Goal: Check status

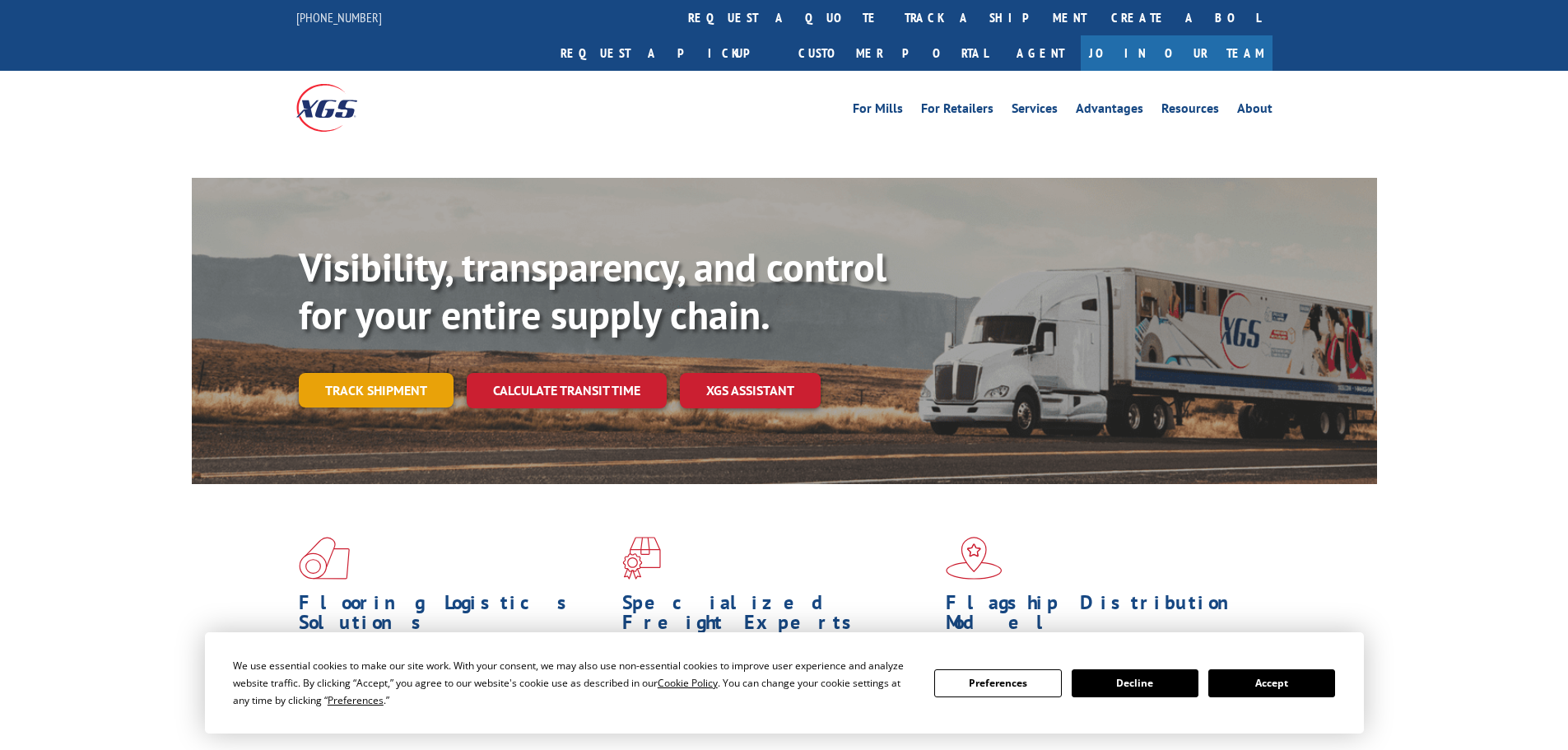
click at [382, 373] on link "Track shipment" at bounding box center [376, 390] width 155 height 34
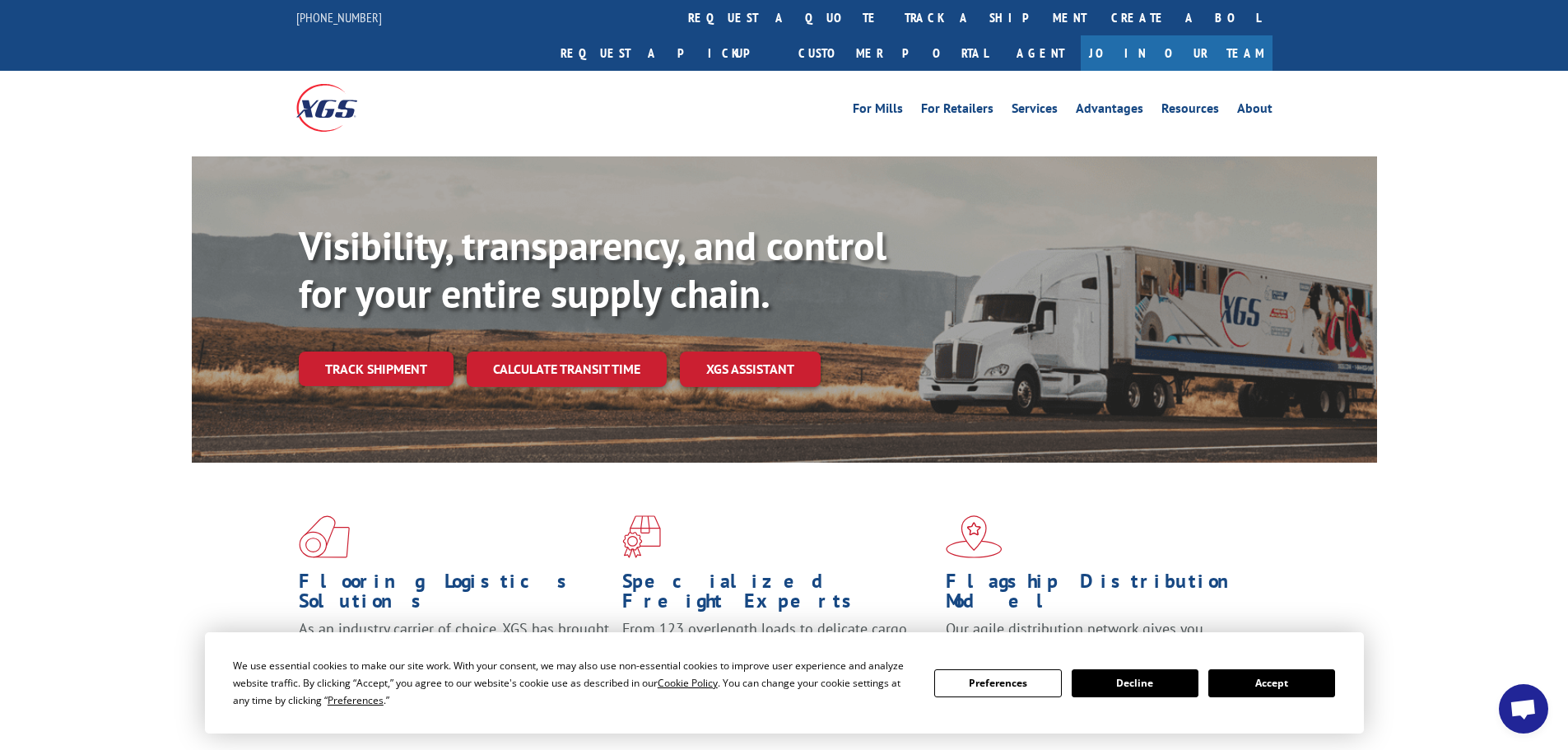
click at [1312, 687] on button "Accept" at bounding box center [1271, 683] width 127 height 28
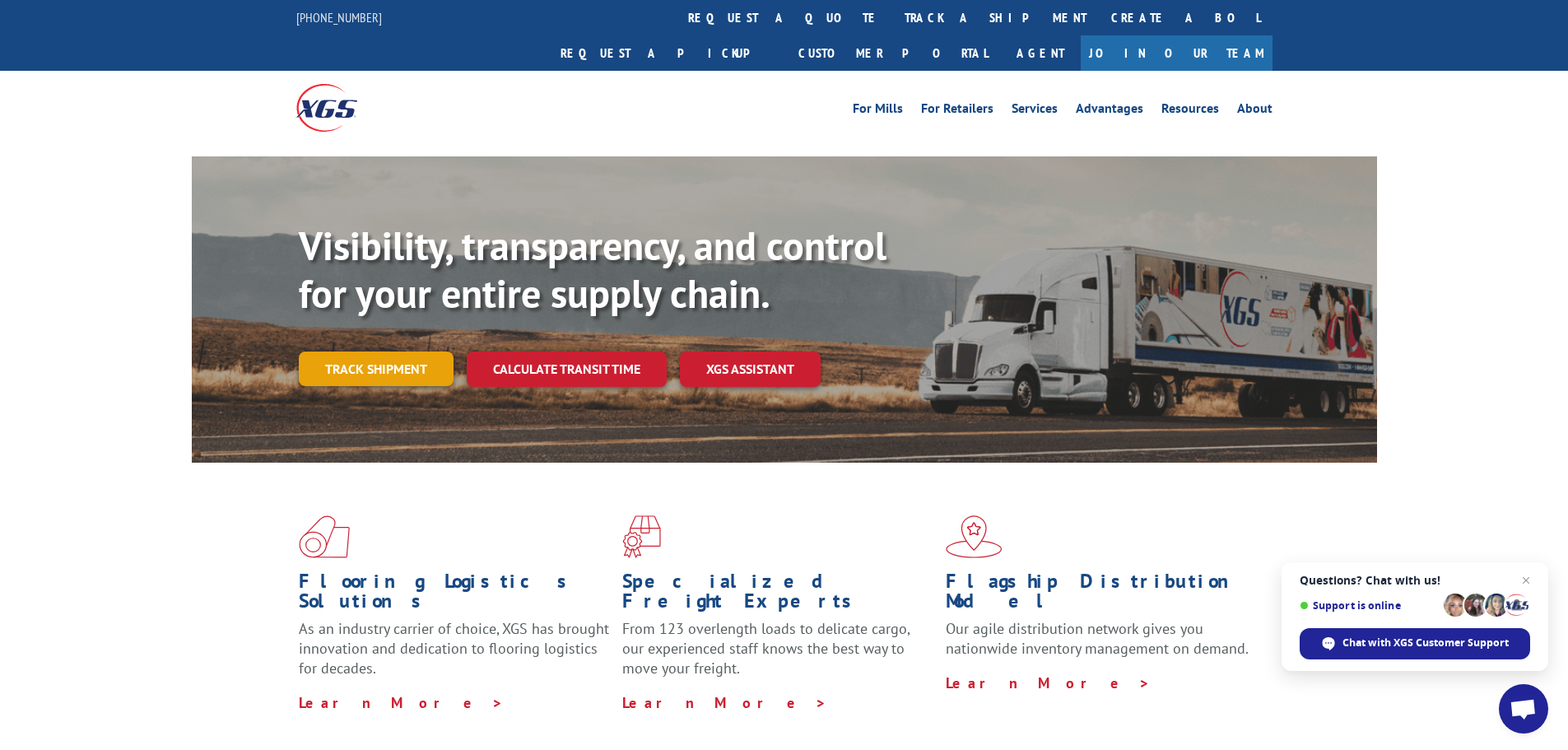
click at [387, 352] on link "Track shipment" at bounding box center [376, 369] width 155 height 34
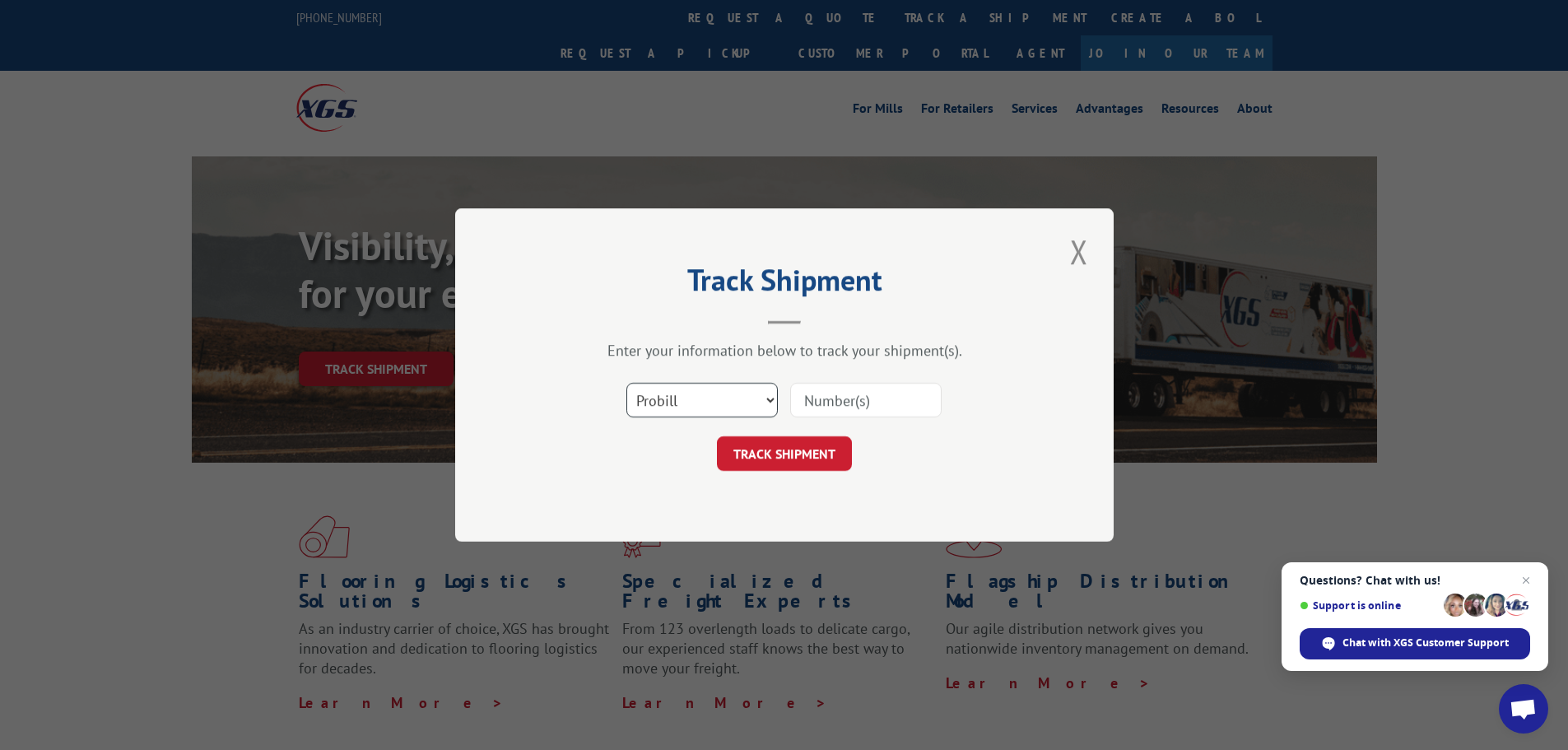
click at [679, 396] on select "Select category... Probill BOL PO" at bounding box center [701, 399] width 151 height 34
select select "bol"
click at [626, 382] on select "Select category... Probill BOL PO" at bounding box center [701, 399] width 151 height 34
click at [827, 397] on input at bounding box center [866, 399] width 151 height 34
paste input "423169"
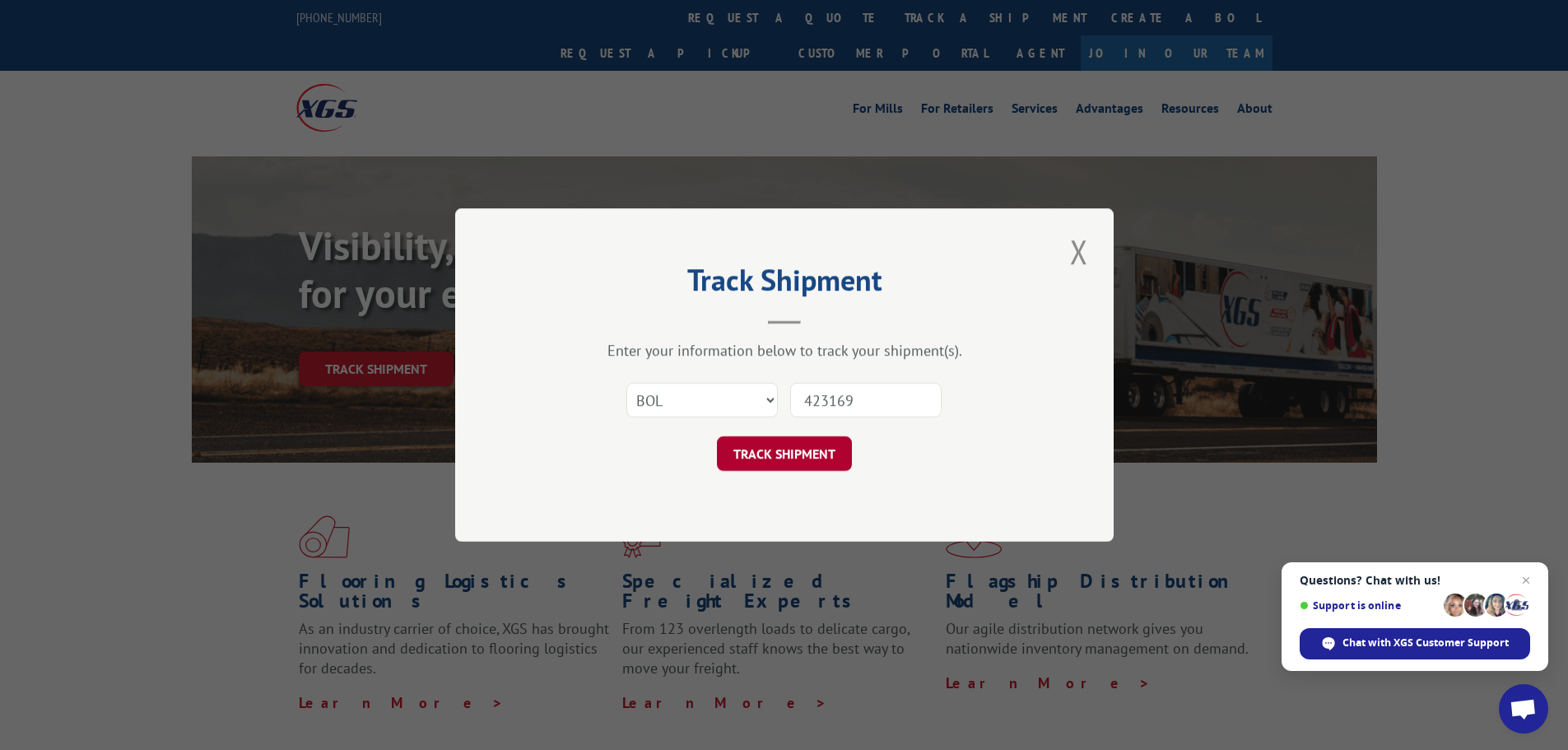
type input "423169"
drag, startPoint x: 792, startPoint y: 454, endPoint x: 1033, endPoint y: 426, distance: 242.6
click at [793, 454] on button "TRACK SHIPMENT" at bounding box center [784, 453] width 135 height 34
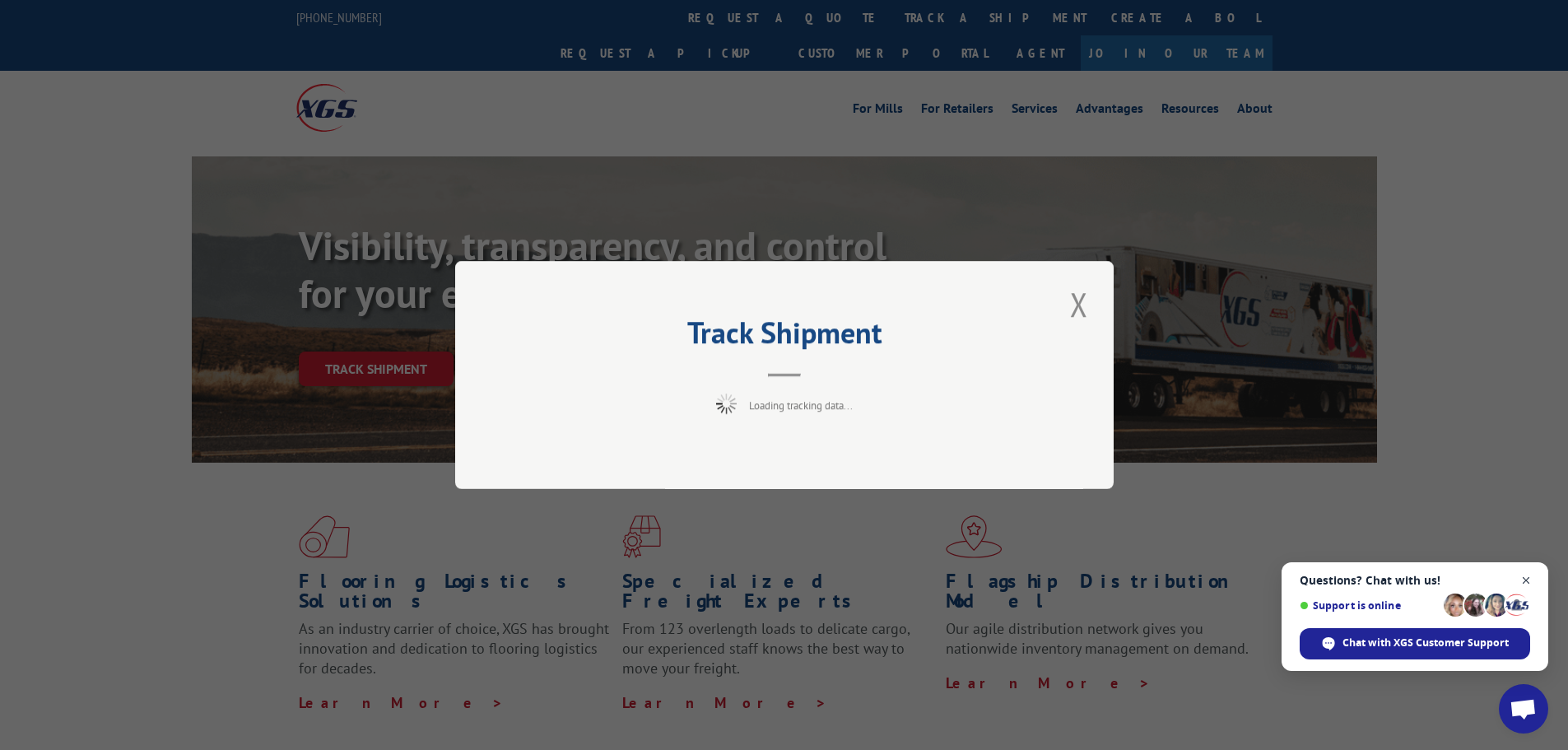
click at [1526, 582] on span "Open chat" at bounding box center [1526, 581] width 20 height 20
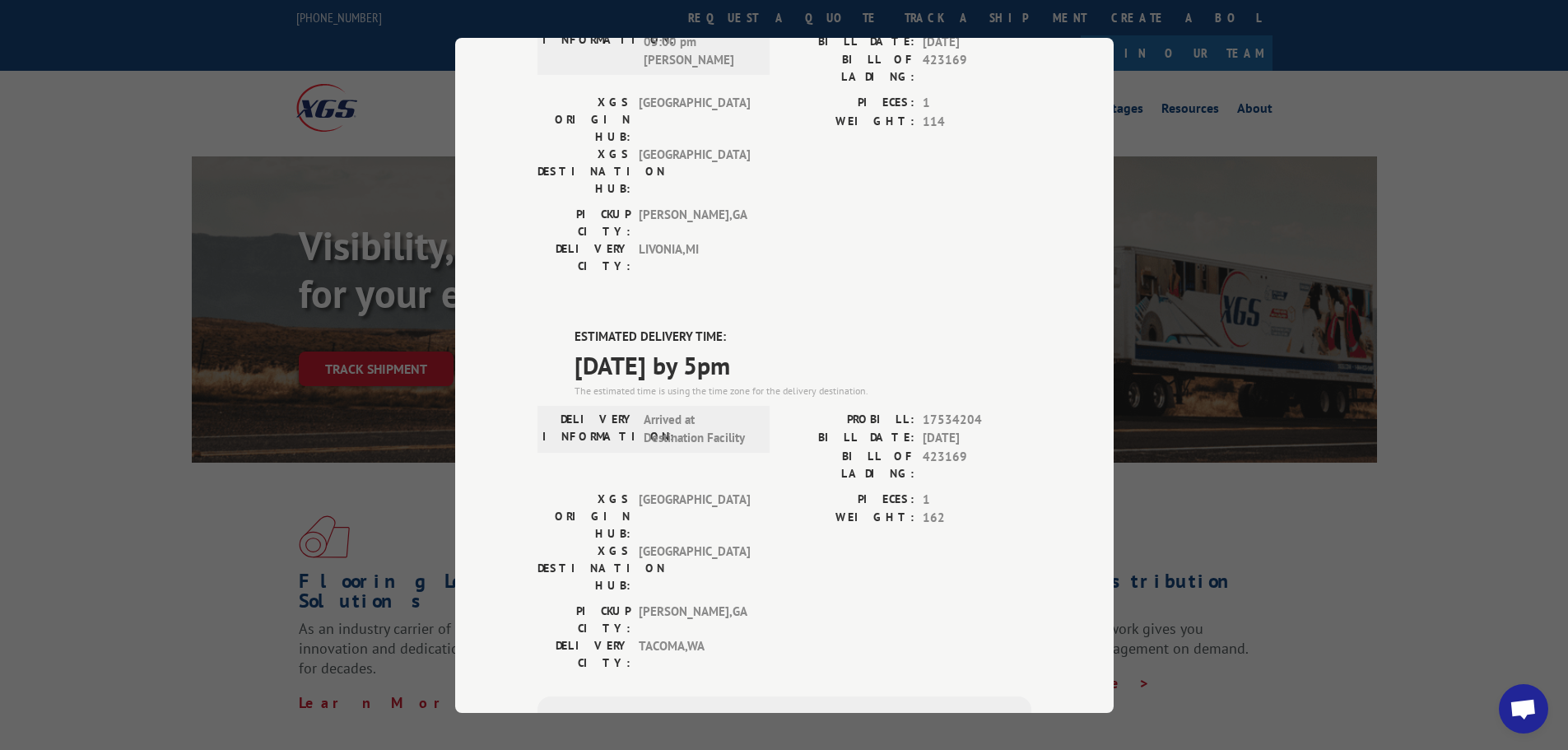
scroll to position [247, 0]
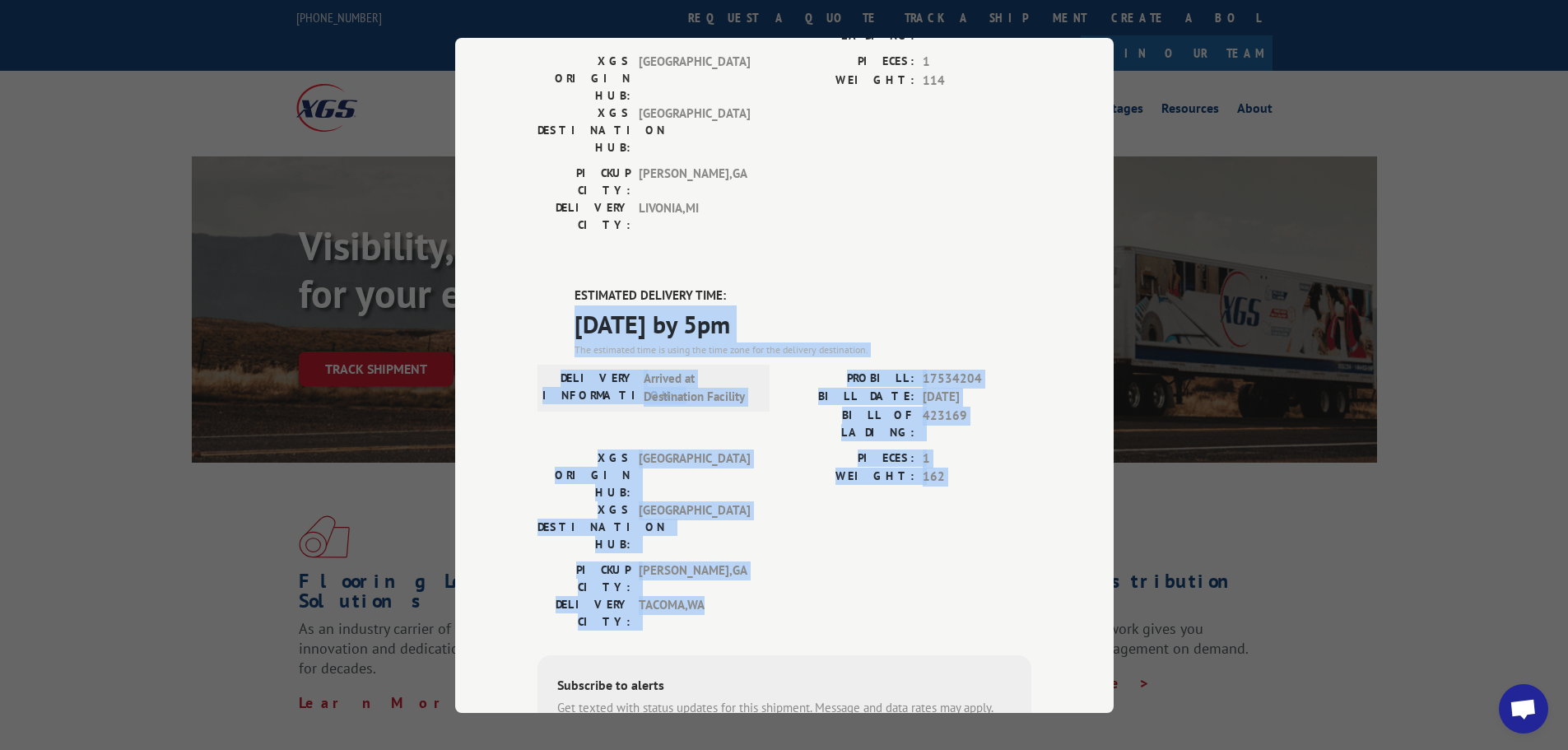
drag, startPoint x: 714, startPoint y: 427, endPoint x: 565, endPoint y: 237, distance: 241.5
click at [565, 287] on div "ESTIMATED DELIVERY TIME: [DATE] by 5pm The estimated time is using the time zon…" at bounding box center [784, 583] width 494 height 592
copy div "[DATE] by 5pm The estimated time is using the time zone for the delivery destin…"
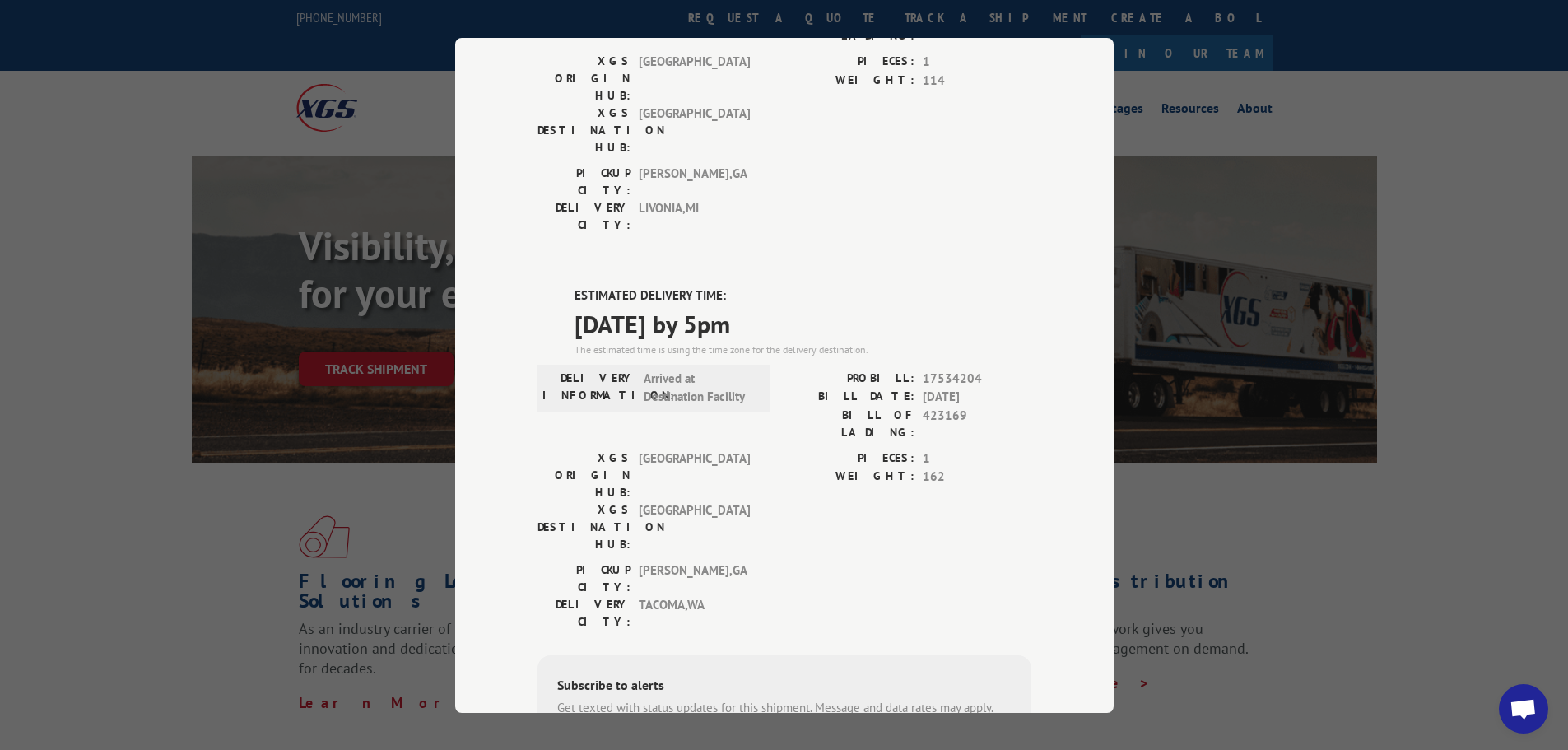
click at [276, 127] on div "Track Shipment DELIVERED DELIVERY INFORMATION: [DATE] 05:00 pm [PERSON_NAME]: 1…" at bounding box center [784, 375] width 1568 height 750
